Goal: Navigation & Orientation: Find specific page/section

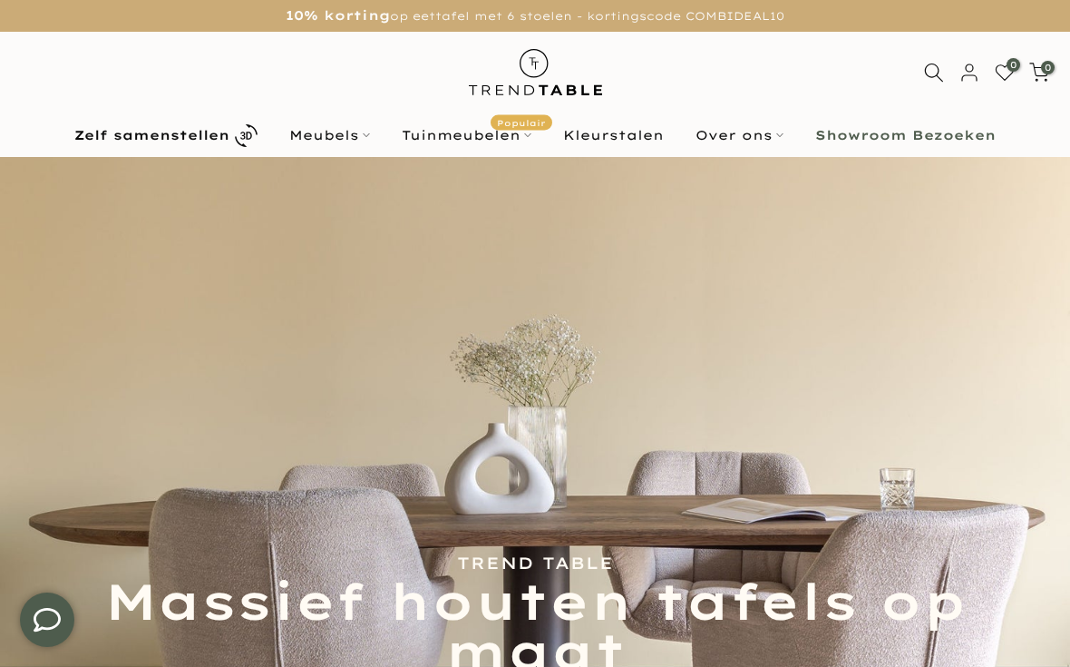
click at [343, 132] on link "Meubels" at bounding box center [330, 135] width 112 height 22
click at [356, 146] on link "Meubels" at bounding box center [330, 135] width 112 height 22
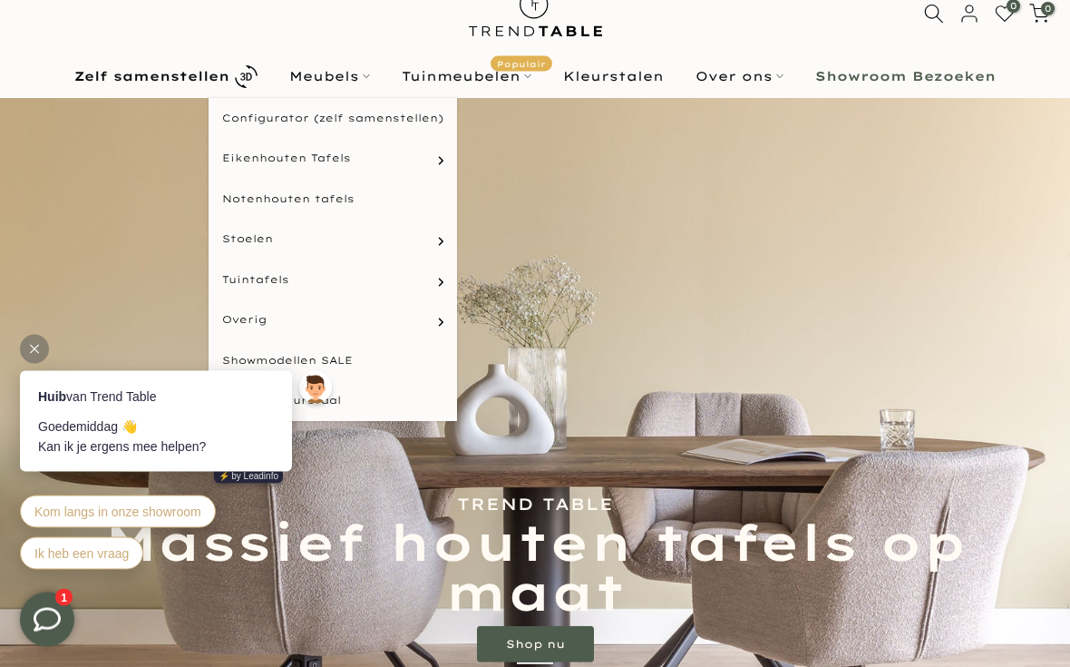
scroll to position [55, 0]
click at [0, 0] on link "Rechthoekige tafels" at bounding box center [0, 0] width 0 height 0
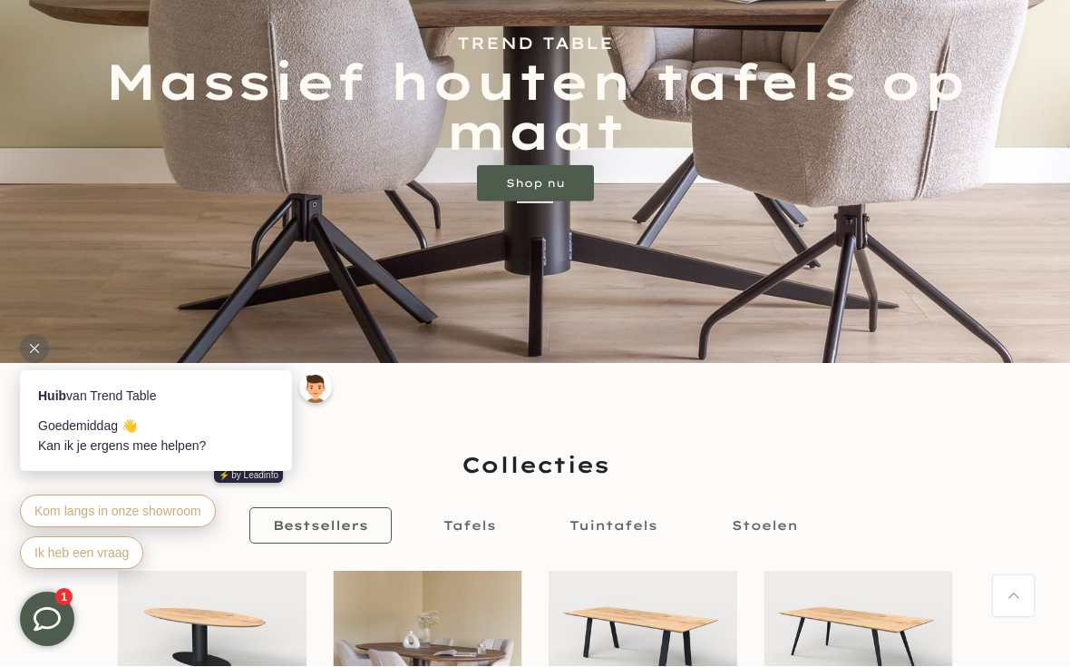
scroll to position [516, 0]
click at [26, 345] on div at bounding box center [34, 349] width 29 height 29
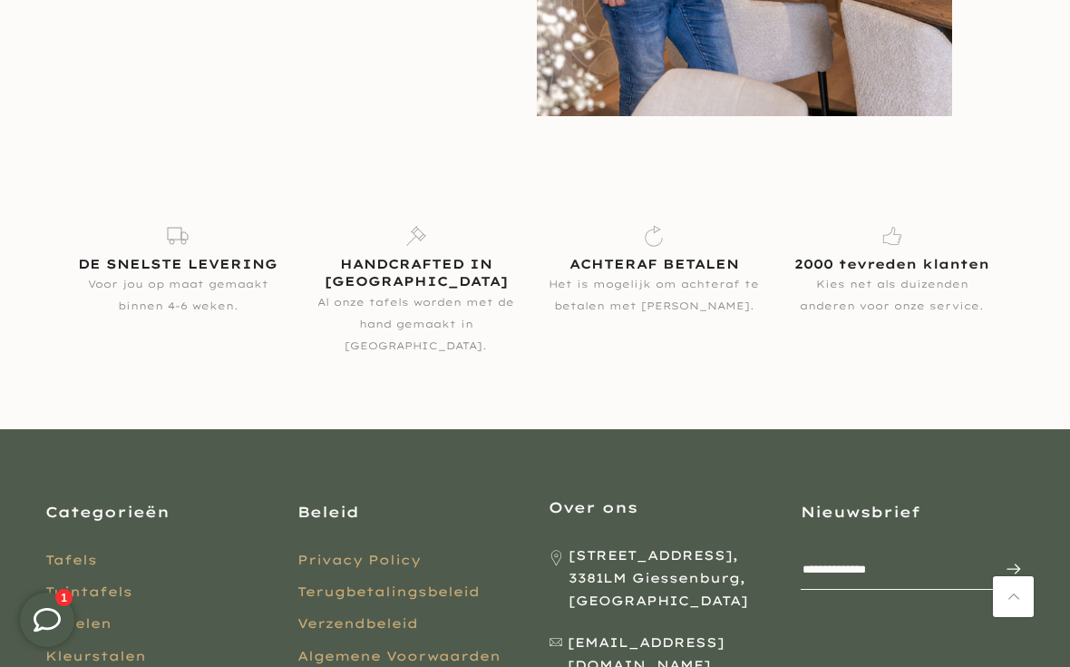
scroll to position [2721, 0]
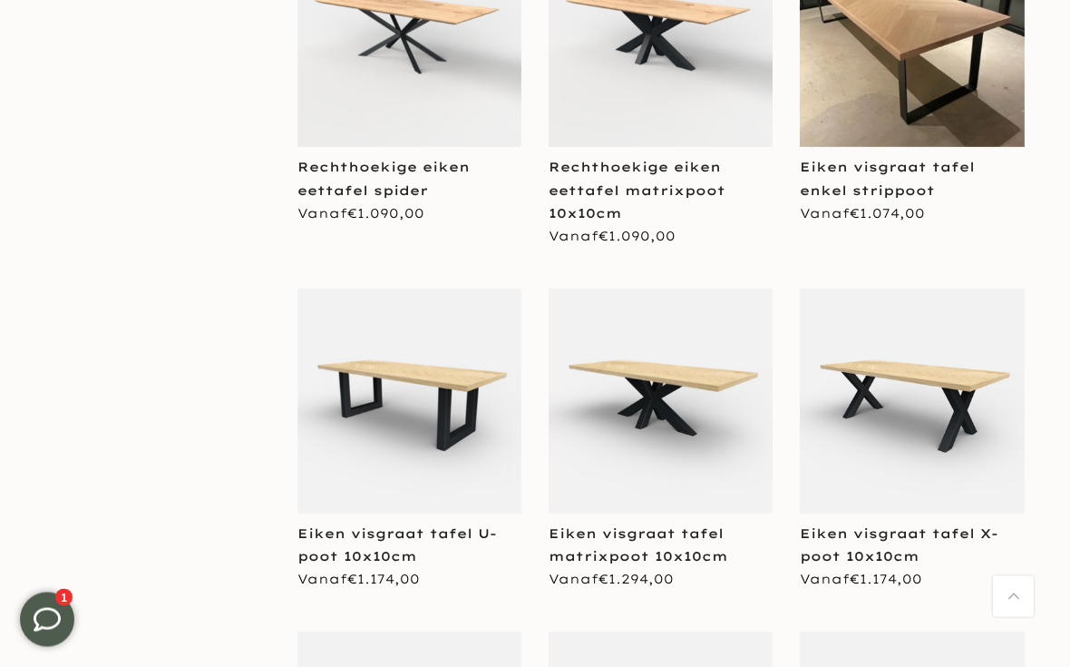
scroll to position [1593, 0]
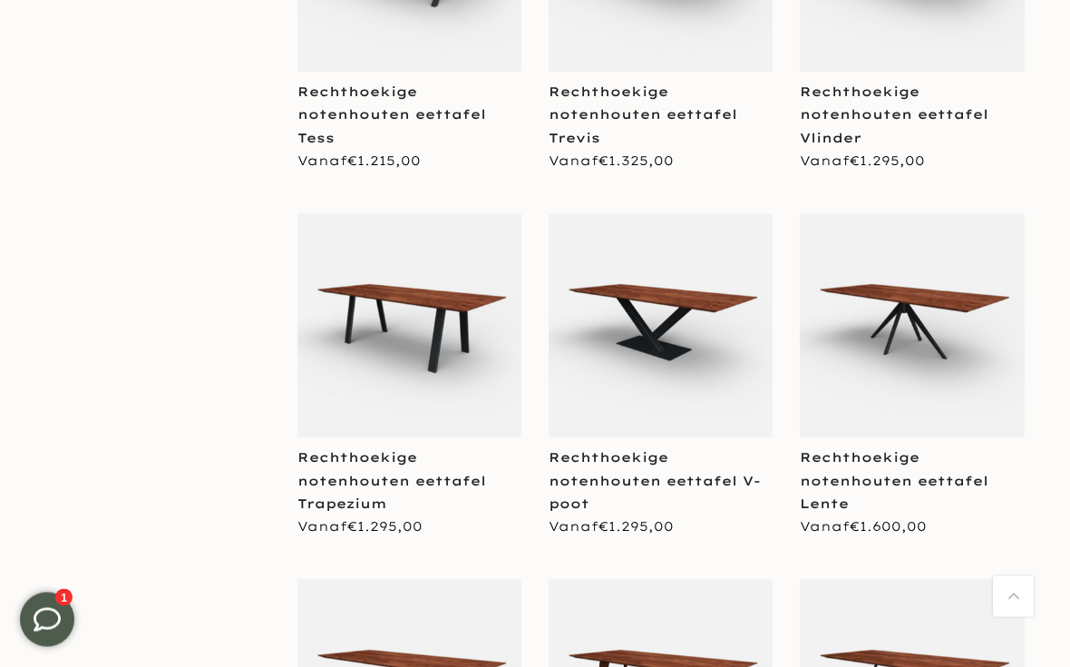
scroll to position [3112, 0]
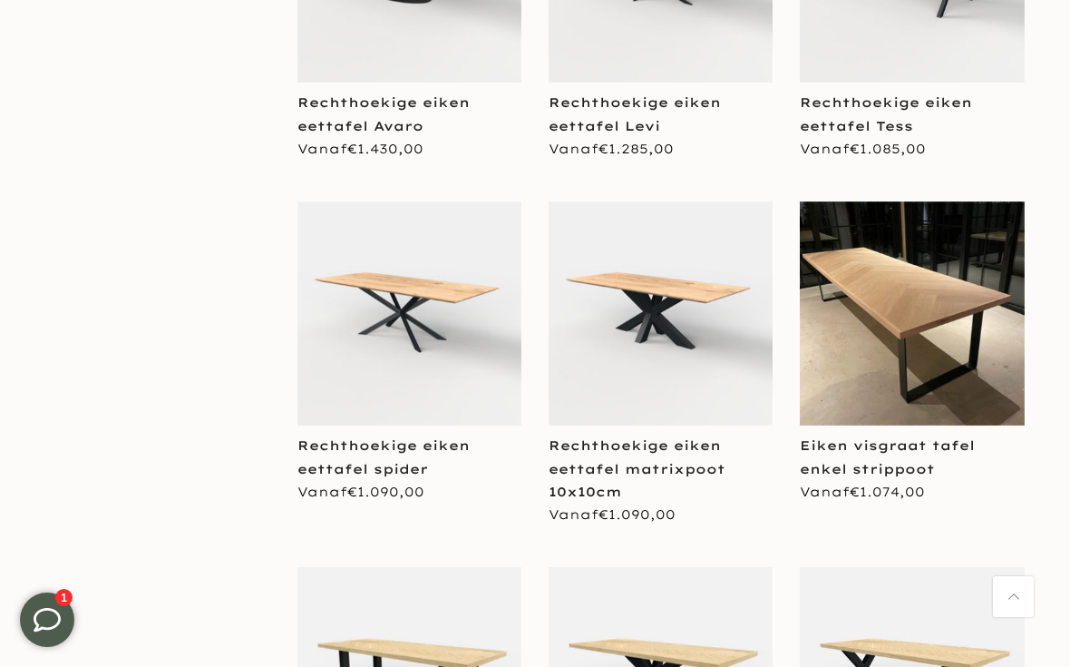
scroll to position [1300, 0]
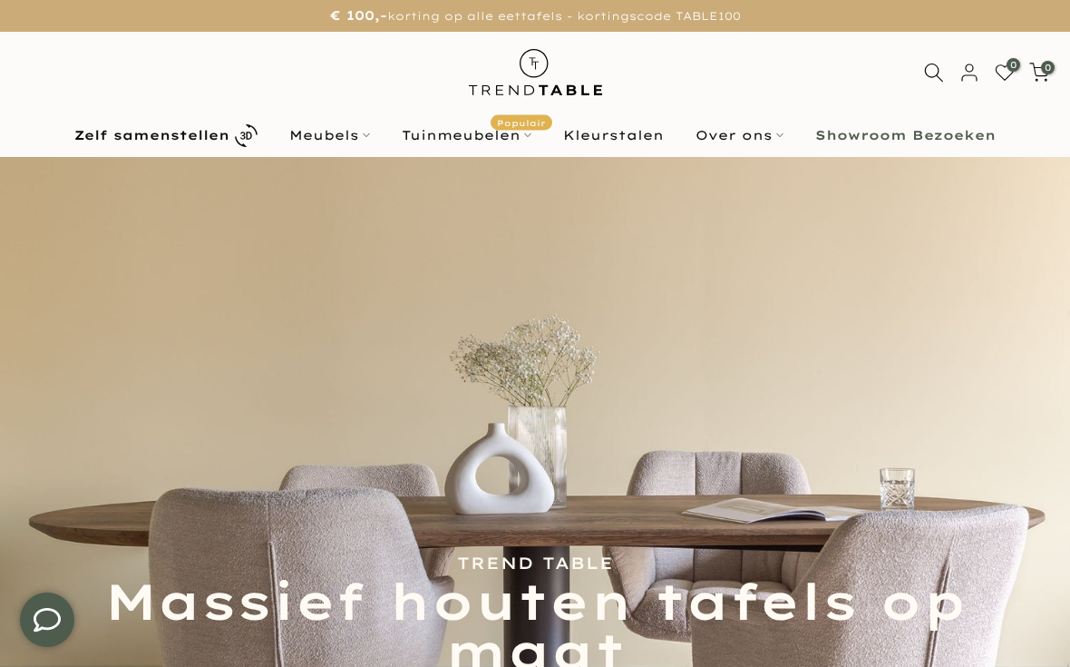
click at [756, 132] on link "Over ons" at bounding box center [740, 135] width 120 height 22
click at [753, 137] on link "Over ons" at bounding box center [740, 135] width 120 height 22
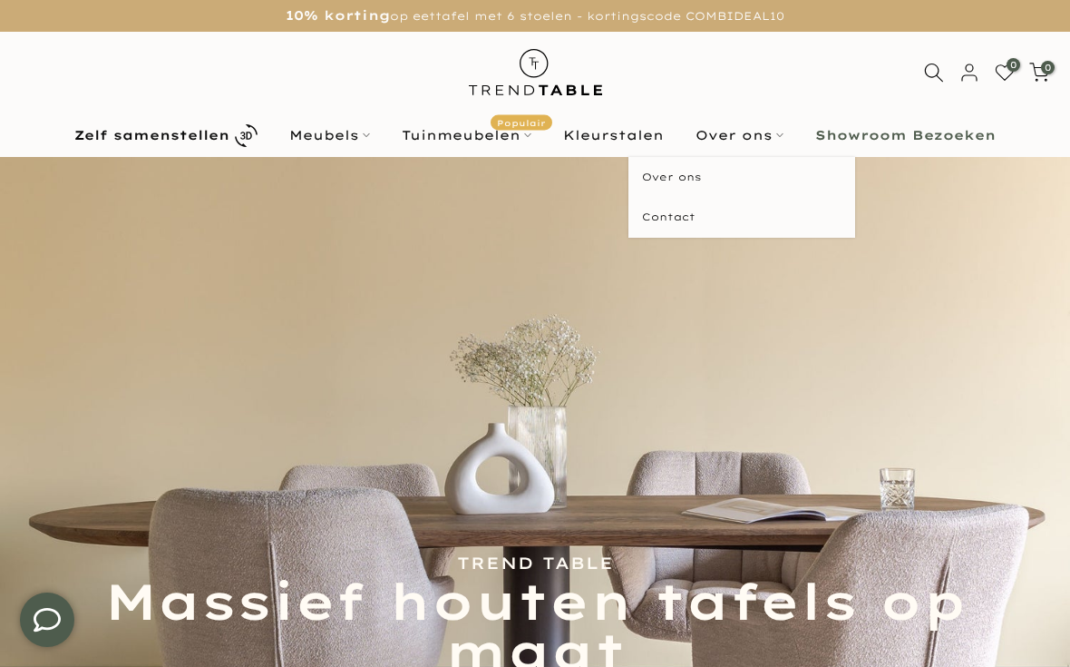
click at [657, 180] on link "Over ons" at bounding box center [742, 177] width 227 height 41
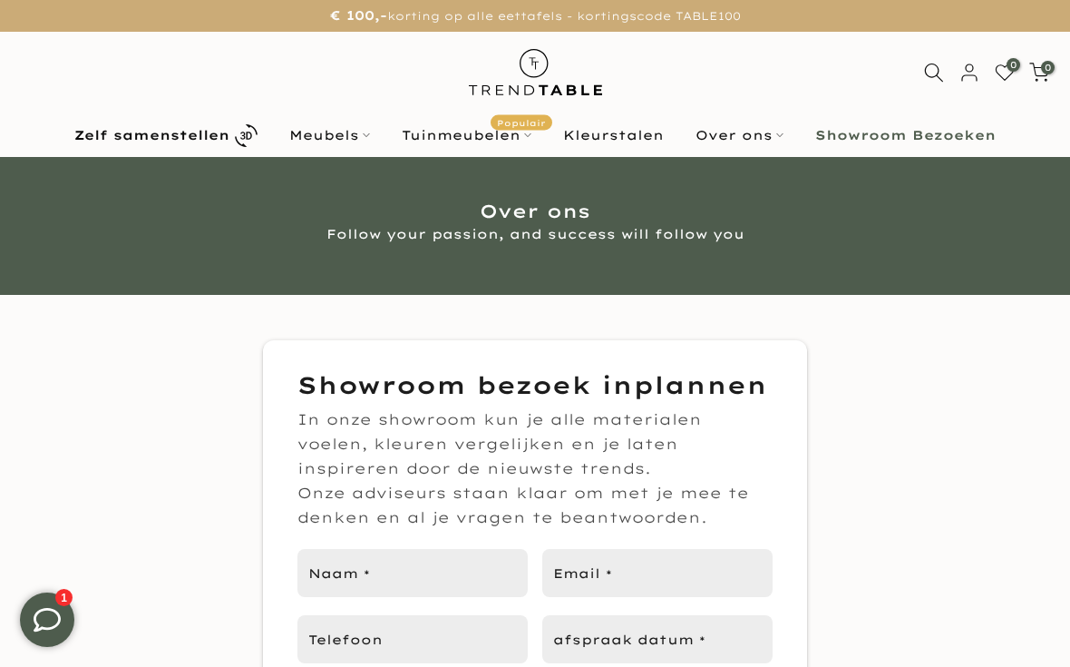
click at [338, 129] on link "Meubels" at bounding box center [330, 135] width 112 height 22
click at [340, 132] on link "Meubels" at bounding box center [330, 135] width 112 height 22
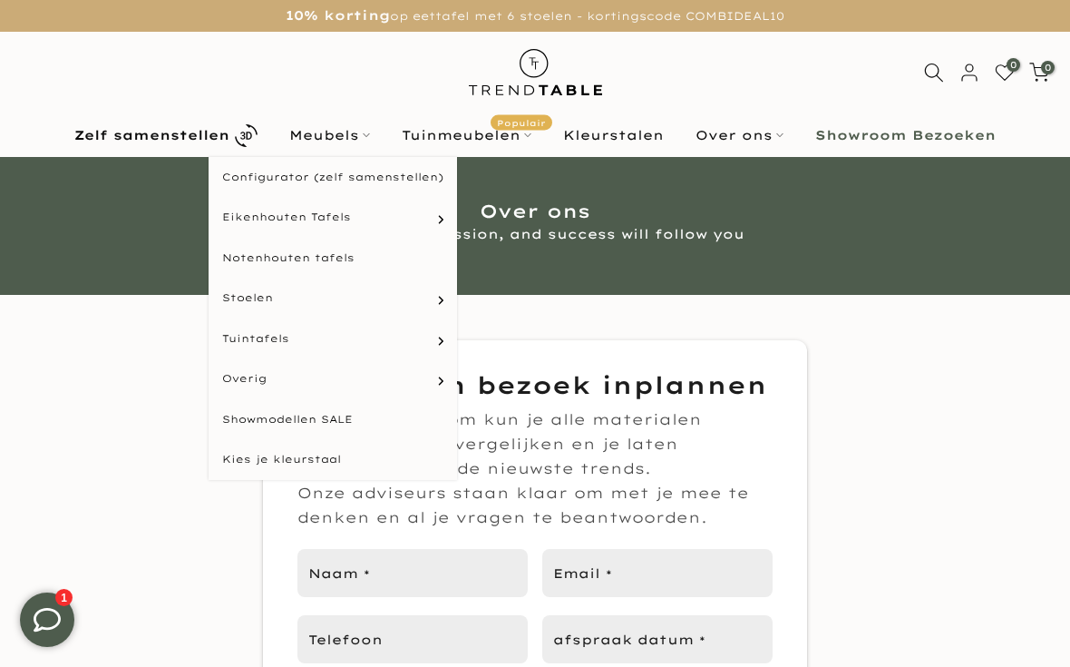
click at [280, 167] on link "Configurator (zelf samenstellen)" at bounding box center [333, 177] width 249 height 41
